Goal: Information Seeking & Learning: Find specific fact

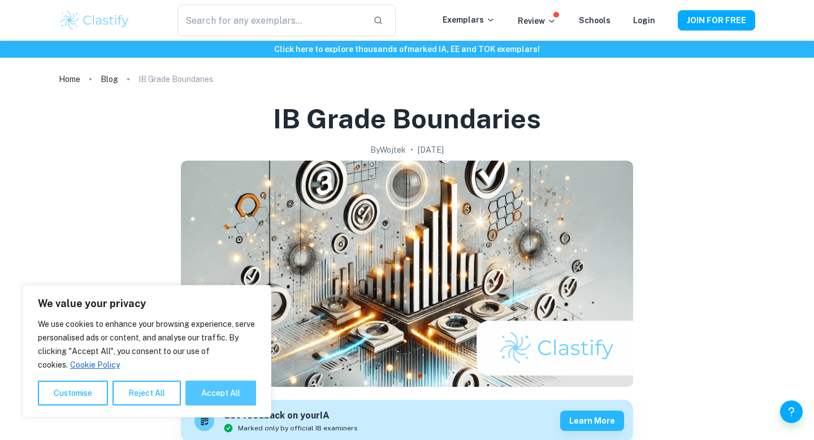
click at [227, 397] on button "Accept All" at bounding box center [220, 392] width 71 height 25
checkbox input "true"
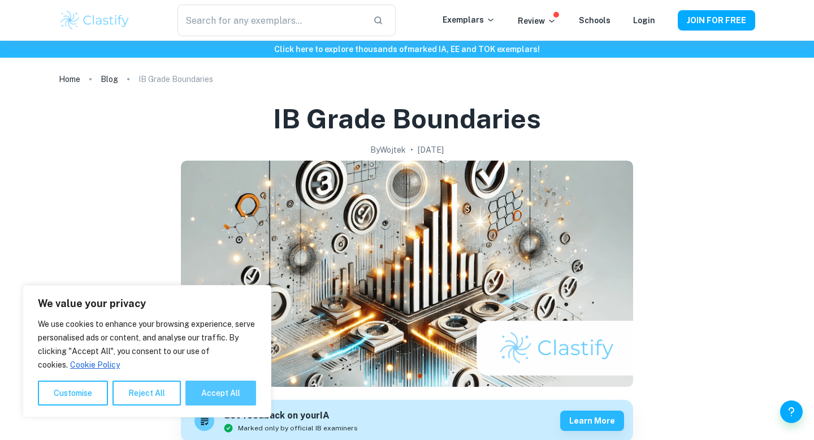
checkbox input "true"
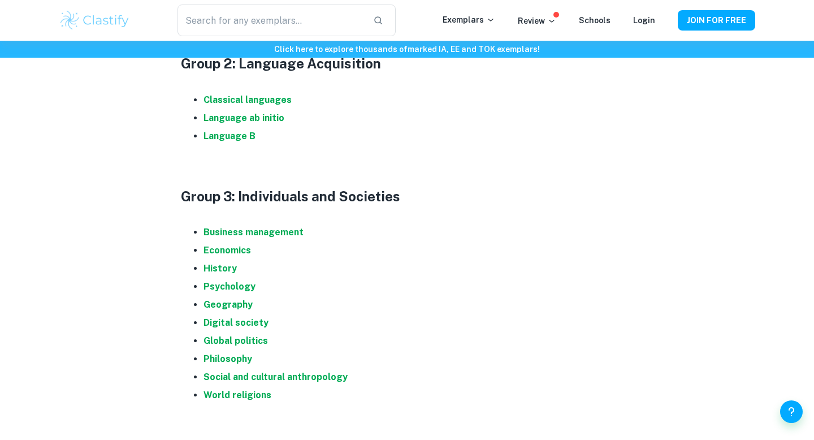
scroll to position [754, 0]
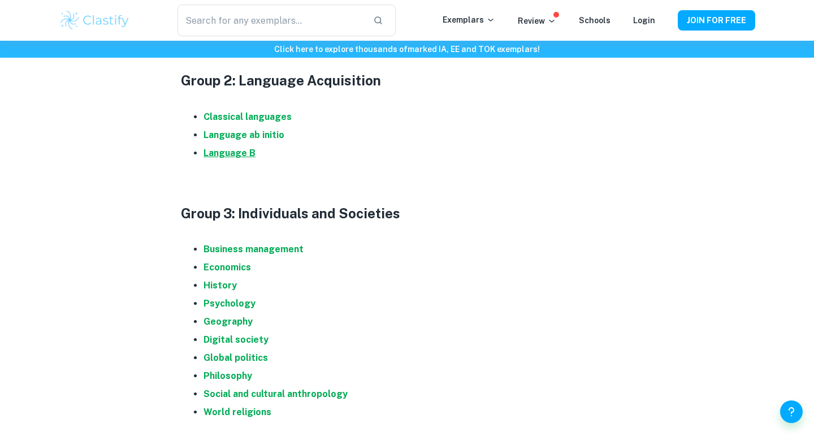
click at [228, 155] on strong "Language B" at bounding box center [229, 153] width 52 height 11
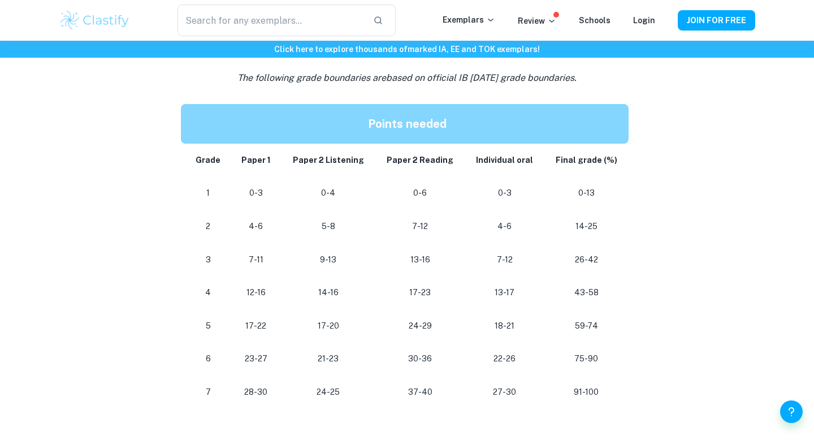
scroll to position [539, 0]
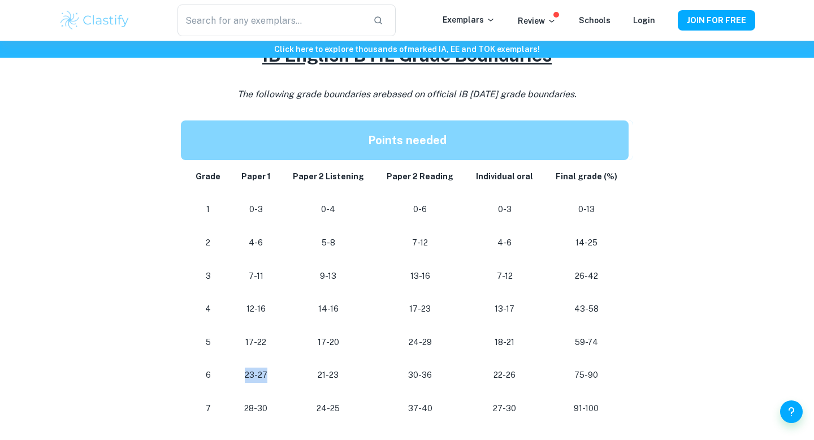
drag, startPoint x: 238, startPoint y: 373, endPoint x: 266, endPoint y: 379, distance: 28.8
click at [266, 379] on td "23-27" at bounding box center [256, 374] width 50 height 33
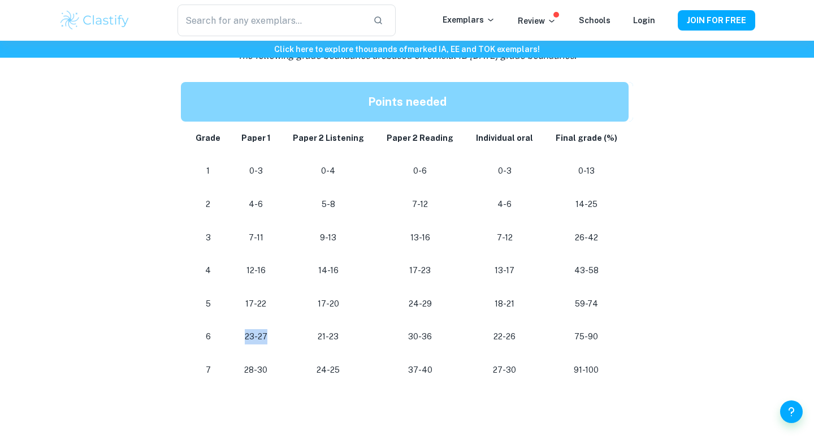
scroll to position [584, 0]
